Goal: Information Seeking & Learning: Learn about a topic

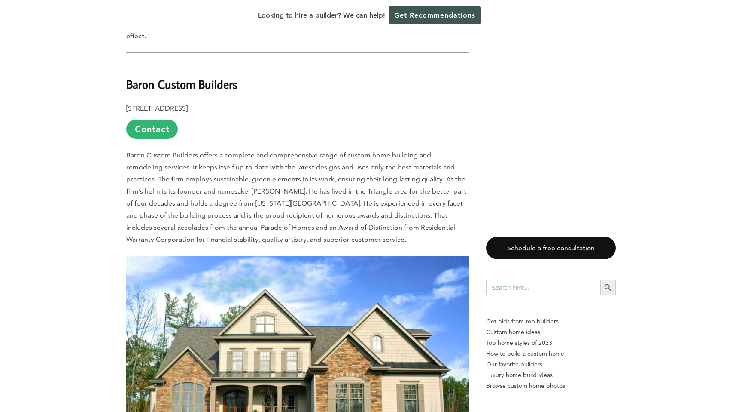
scroll to position [1094, 0]
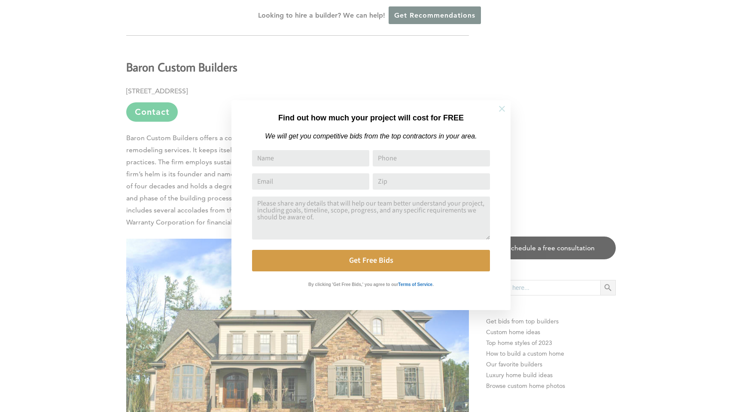
click at [504, 105] on icon at bounding box center [502, 108] width 9 height 9
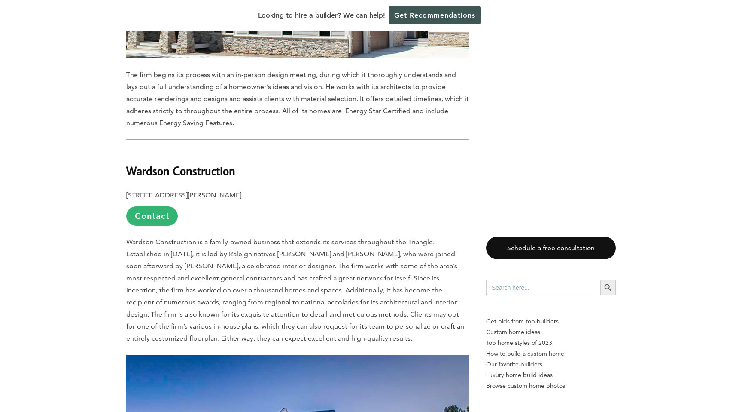
scroll to position [6482, 0]
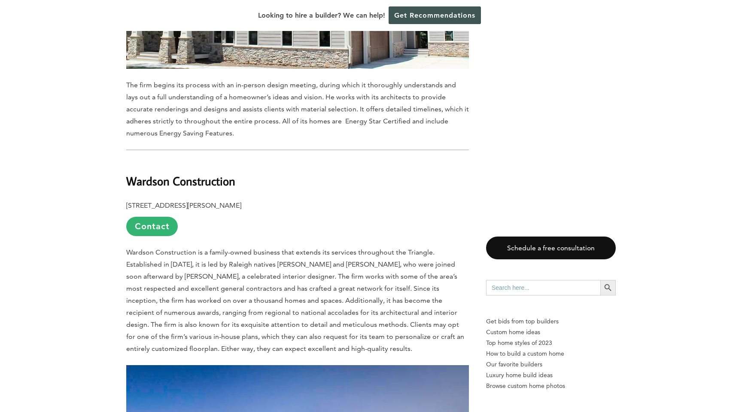
click at [192, 173] on b "Wardson Construction" at bounding box center [180, 180] width 109 height 15
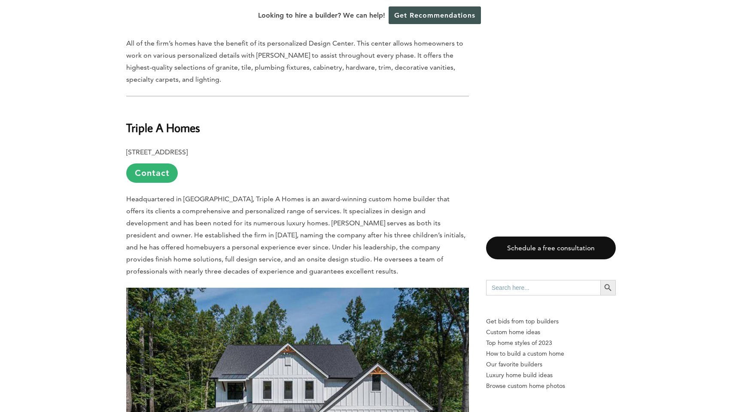
scroll to position [6995, 0]
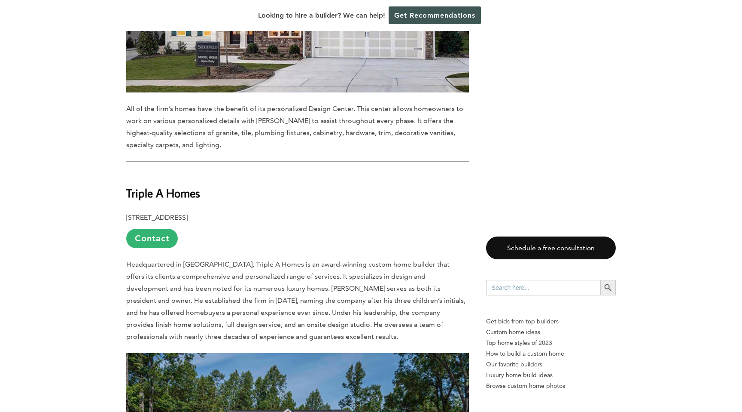
click at [168, 185] on b "Triple A Homes" at bounding box center [163, 192] width 74 height 15
copy div "Triple A Homes"
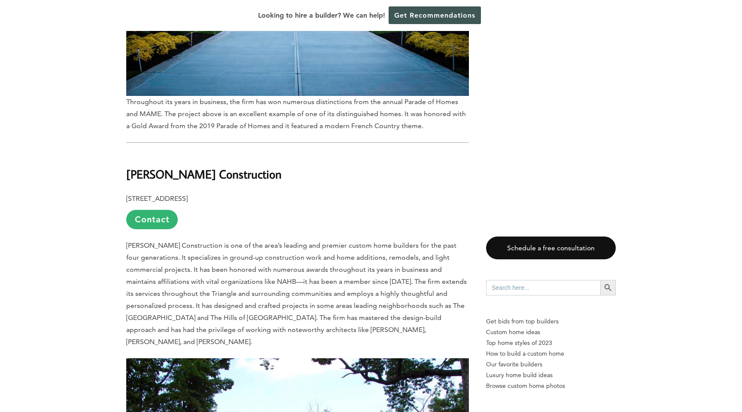
scroll to position [5458, 0]
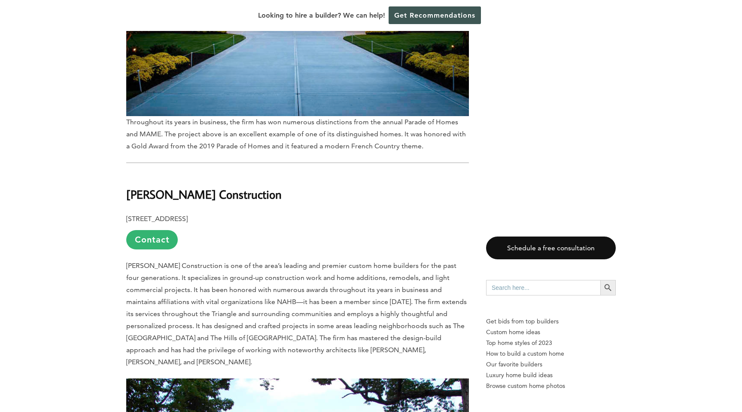
click at [220, 186] on b "[PERSON_NAME] Construction" at bounding box center [204, 193] width 156 height 15
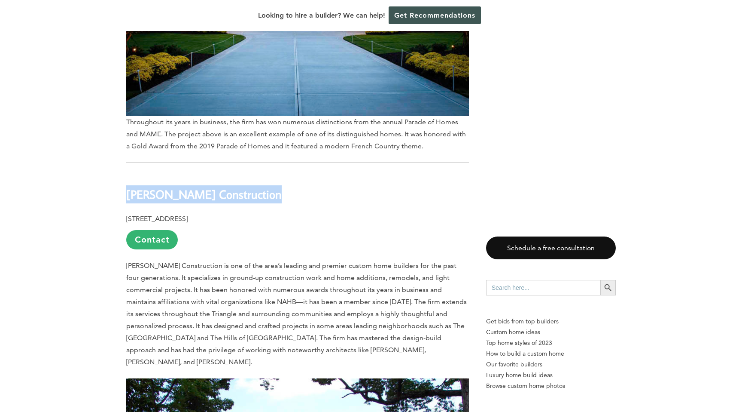
click at [220, 186] on b "[PERSON_NAME] Construction" at bounding box center [204, 193] width 156 height 15
copy div "[PERSON_NAME] Construction"
